Goal: Information Seeking & Learning: Learn about a topic

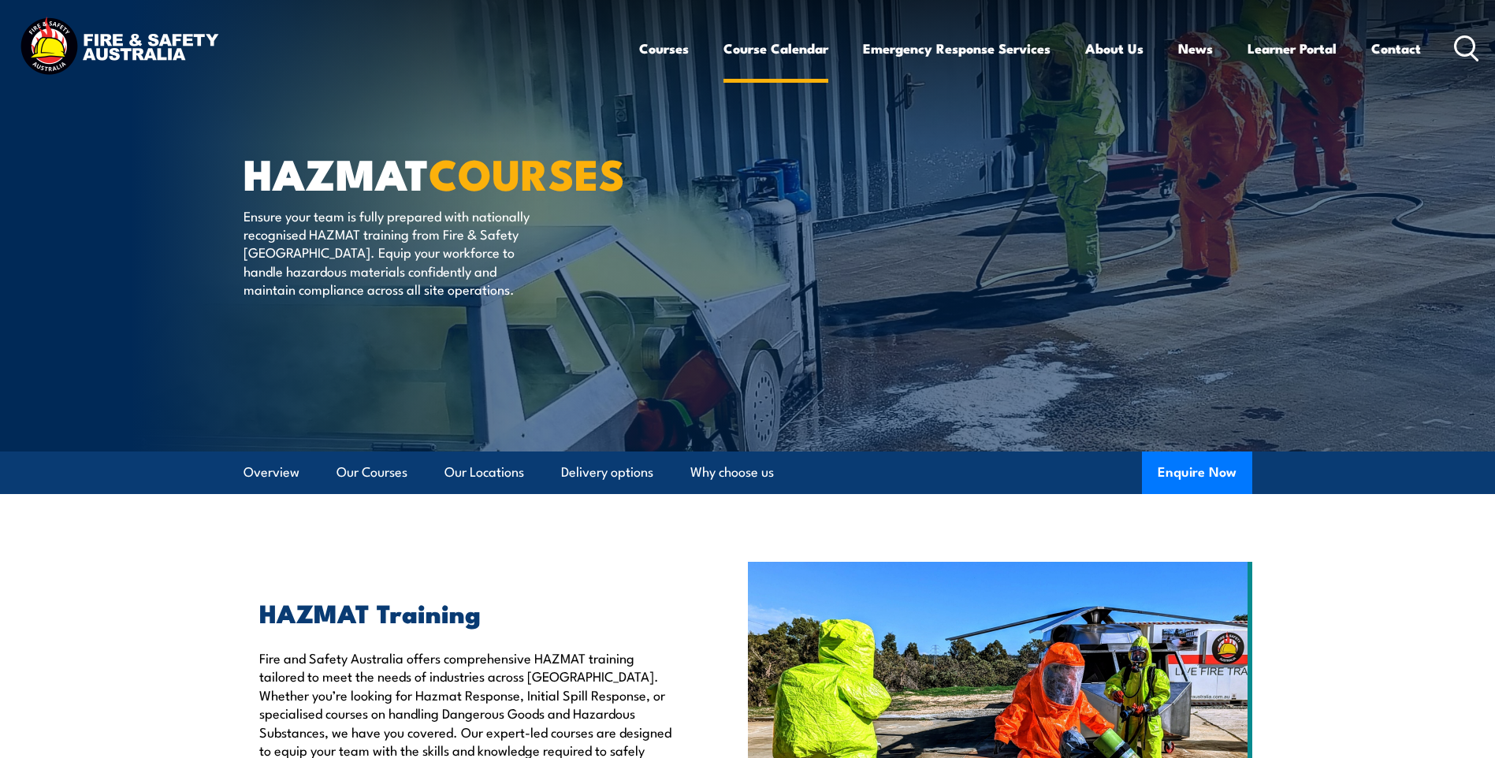
click at [779, 48] on link "Course Calendar" at bounding box center [776, 49] width 105 height 42
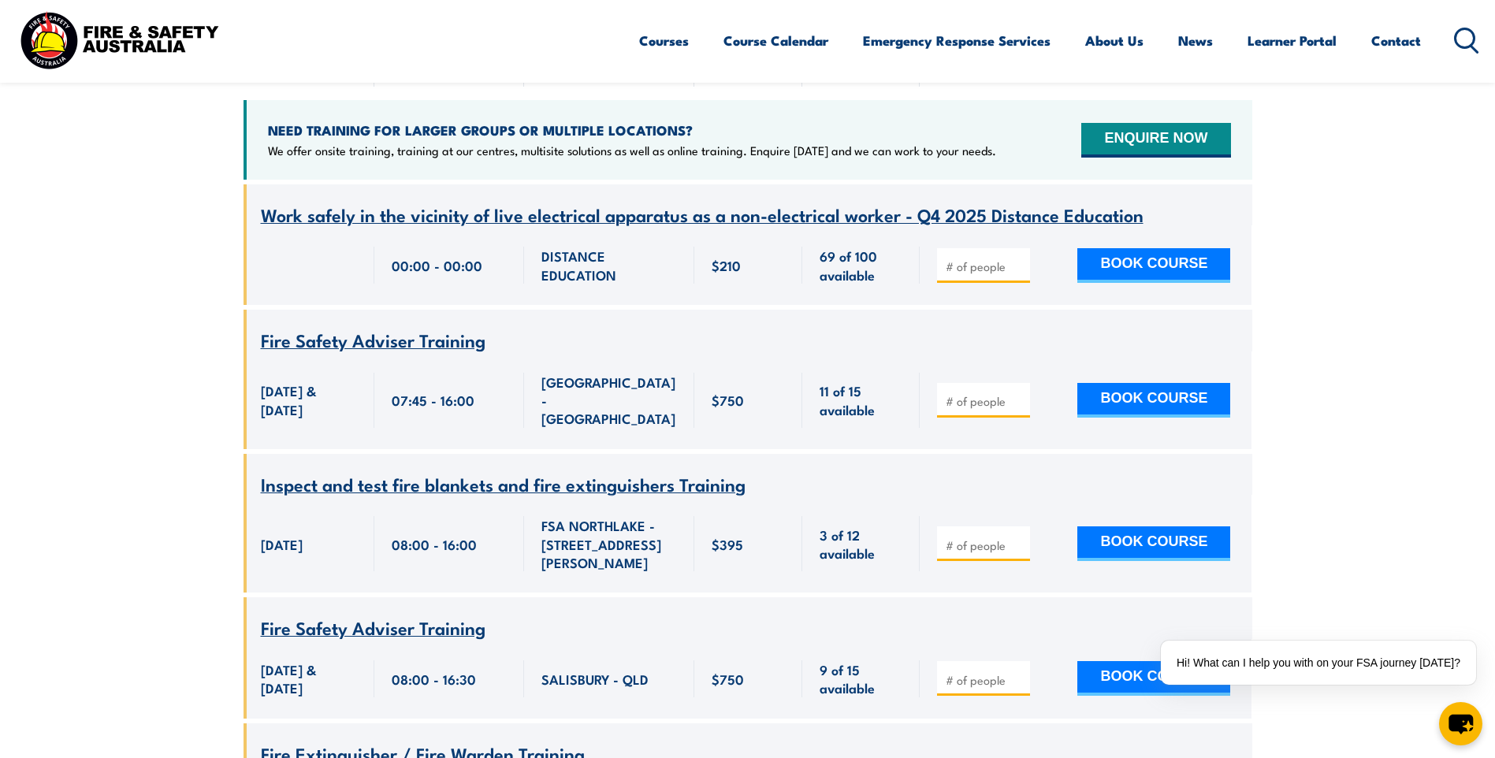
scroll to position [709, 0]
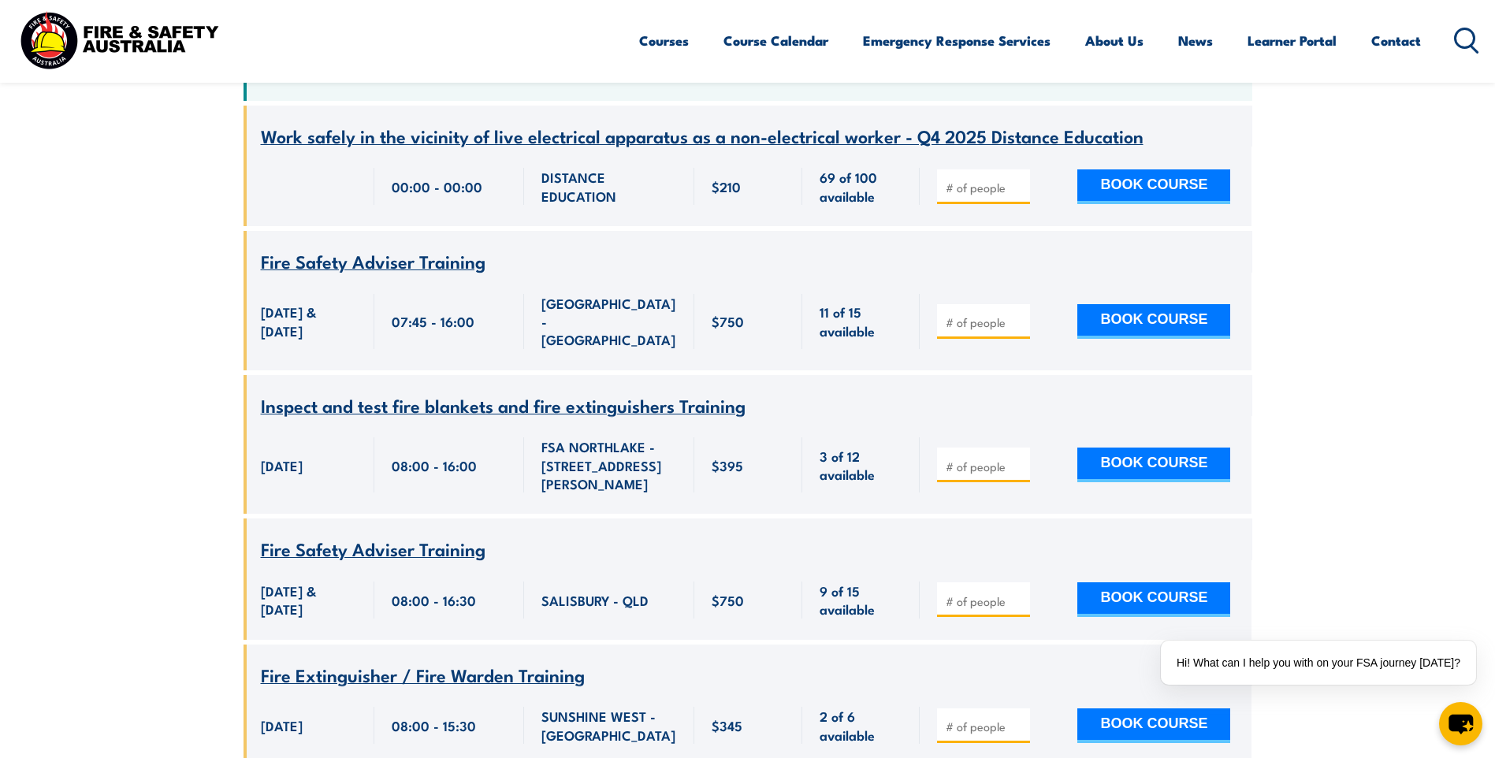
click at [517, 661] on span "Fire Extinguisher / Fire Warden Training" at bounding box center [423, 674] width 324 height 27
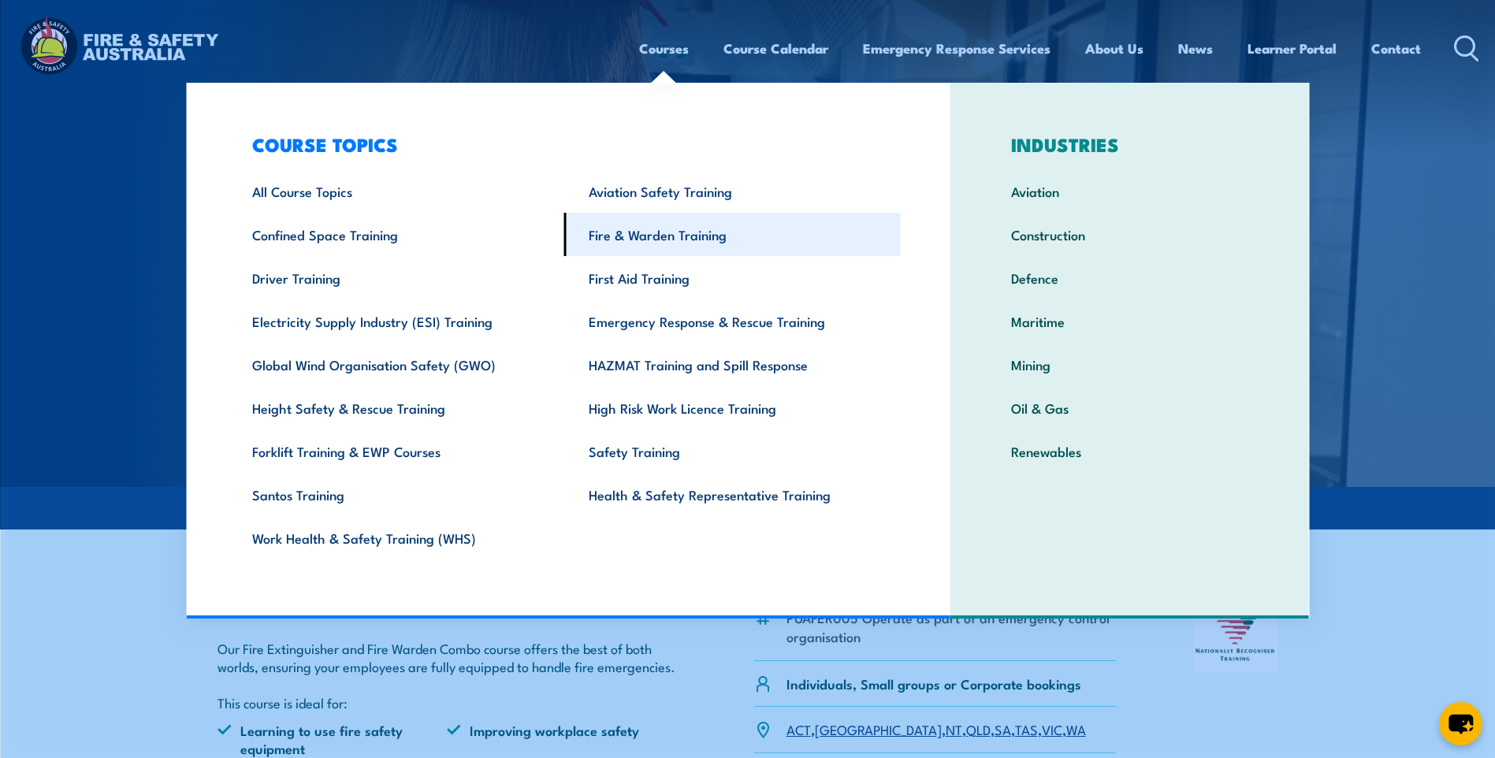
click at [704, 240] on link "Fire & Warden Training" at bounding box center [732, 234] width 337 height 43
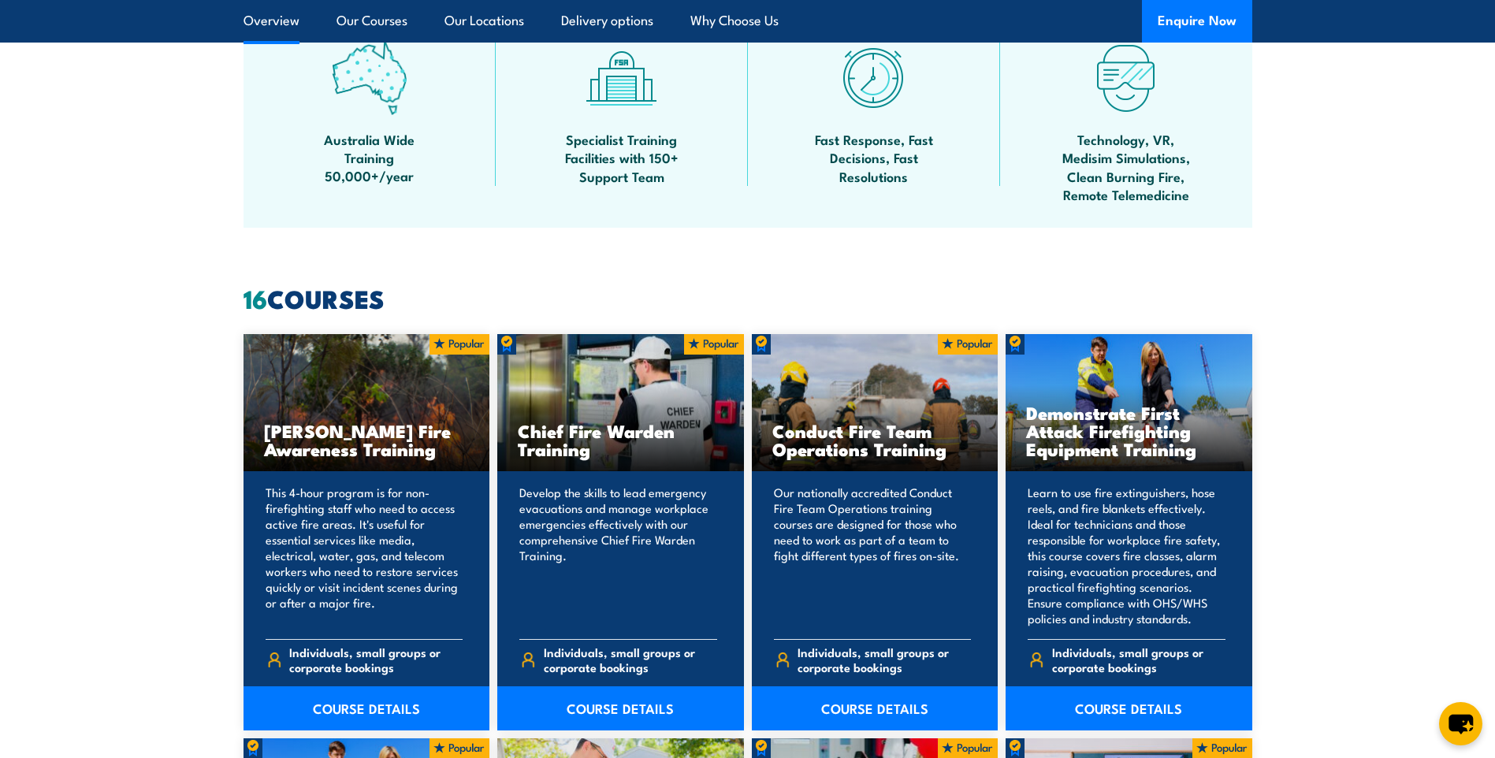
scroll to position [1182, 0]
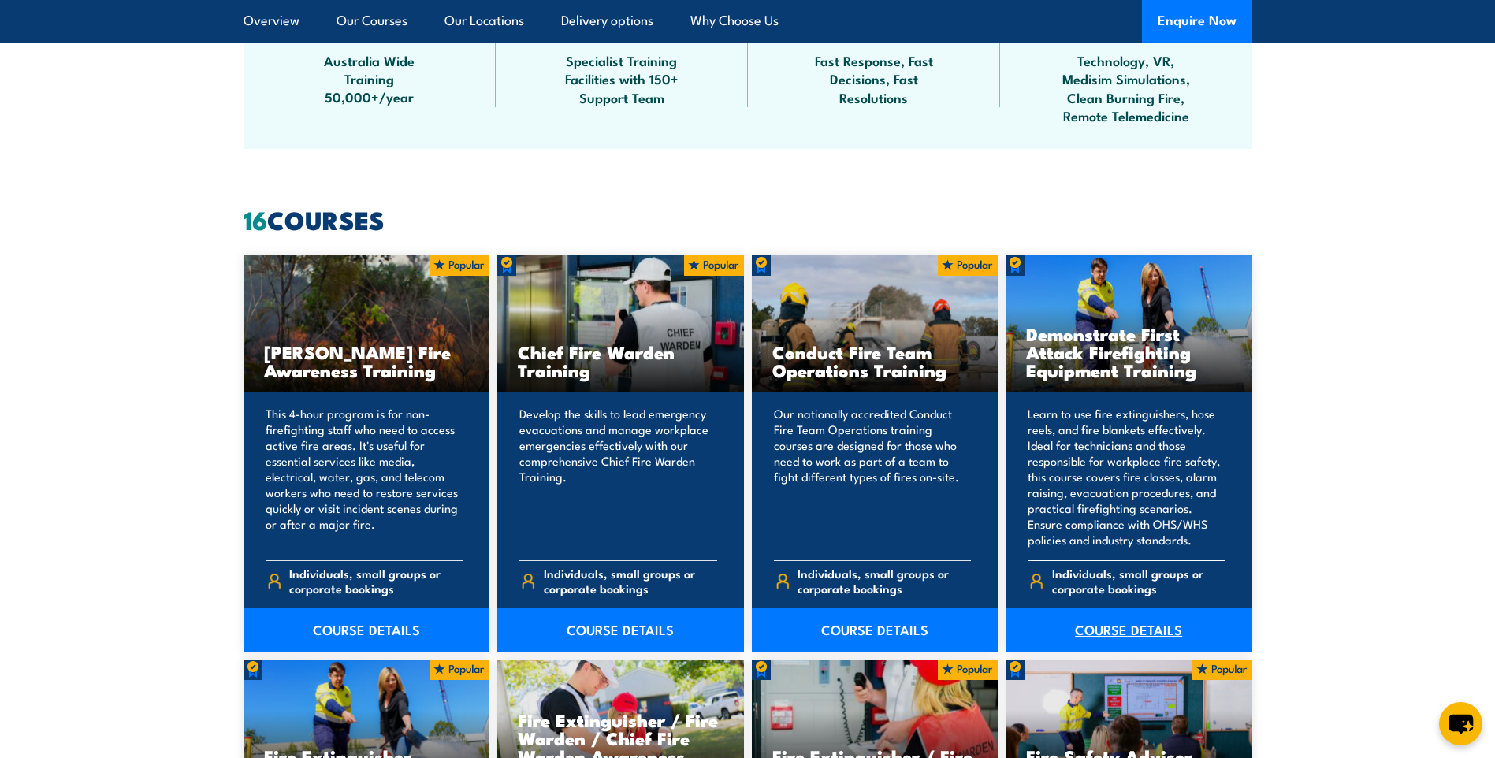
click at [1119, 623] on link "COURSE DETAILS" at bounding box center [1129, 630] width 247 height 44
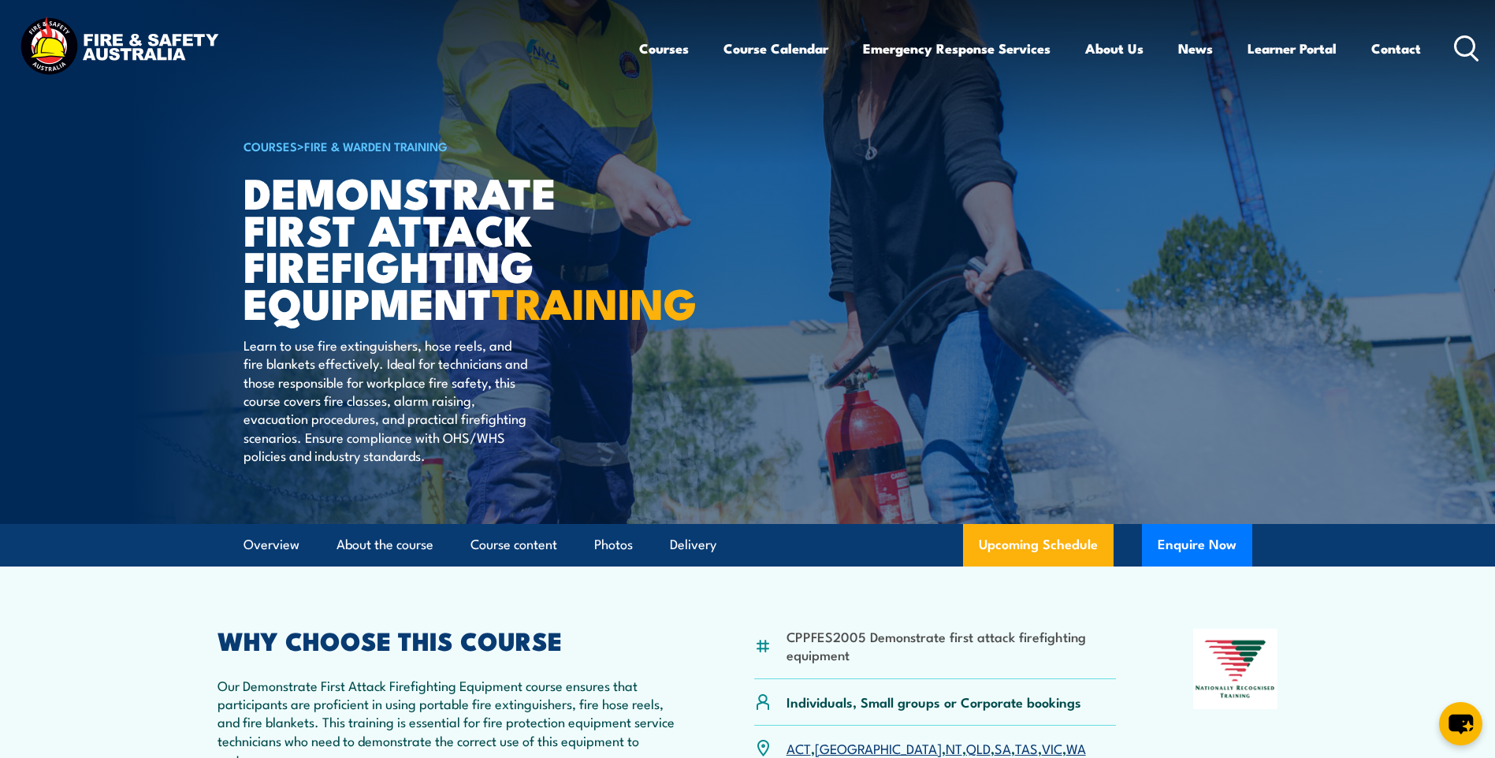
scroll to position [158, 0]
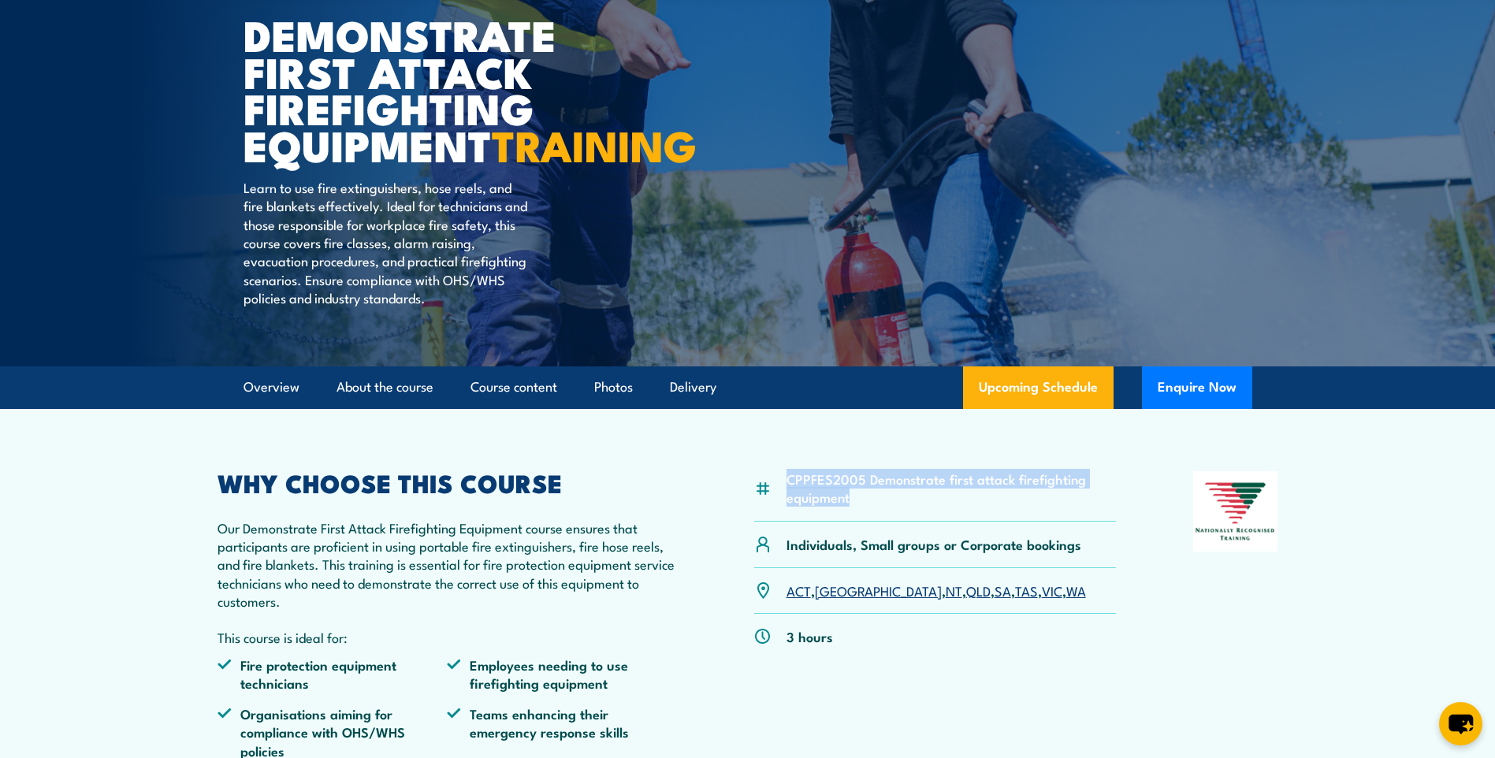
drag, startPoint x: 852, startPoint y: 534, endPoint x: 789, endPoint y: 514, distance: 66.3
click at [789, 507] on li "CPPFES2005 Demonstrate first attack firefighting equipment" at bounding box center [952, 488] width 330 height 37
copy li "CPPFES2005 Demonstrate first attack firefighting equipment"
